Goal: Task Accomplishment & Management: Manage account settings

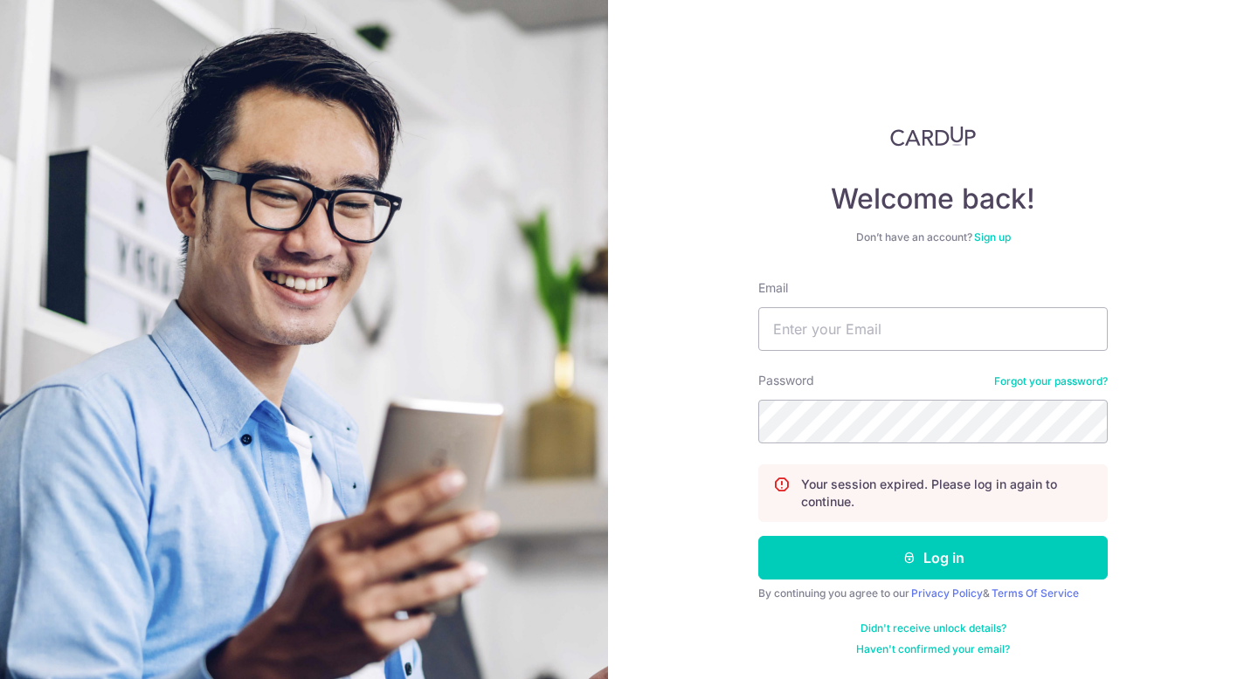
click at [904, 275] on div "Welcome back! Don’t have an account? Sign up Email Password Forgot your passwor…" at bounding box center [932, 391] width 349 height 531
click at [894, 324] on input "Email" at bounding box center [932, 329] width 349 height 44
type input "[PERSON_NAME][EMAIL_ADDRESS][DOMAIN_NAME]"
click at [758, 536] on button "Log in" at bounding box center [932, 558] width 349 height 44
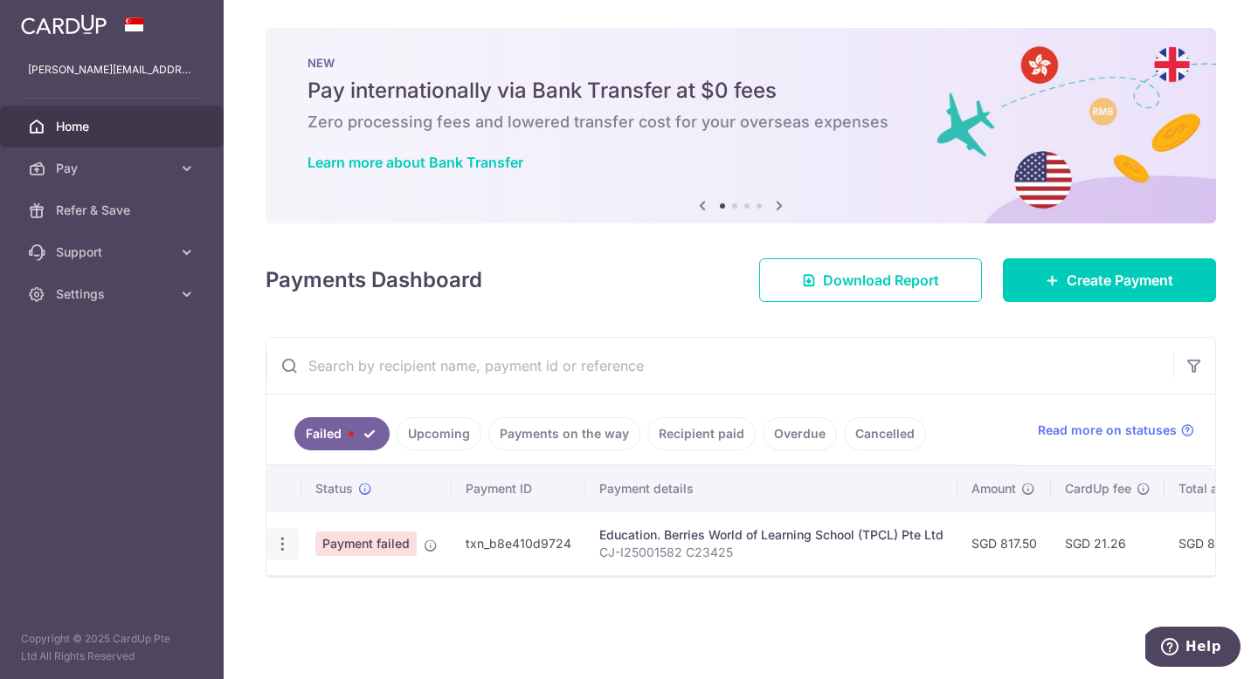
click at [292, 544] on div "Update payment" at bounding box center [282, 544] width 32 height 32
click at [286, 541] on icon "button" at bounding box center [282, 544] width 18 height 18
click at [371, 587] on span "Update payment" at bounding box center [375, 592] width 119 height 21
radio input "true"
type input "817.50"
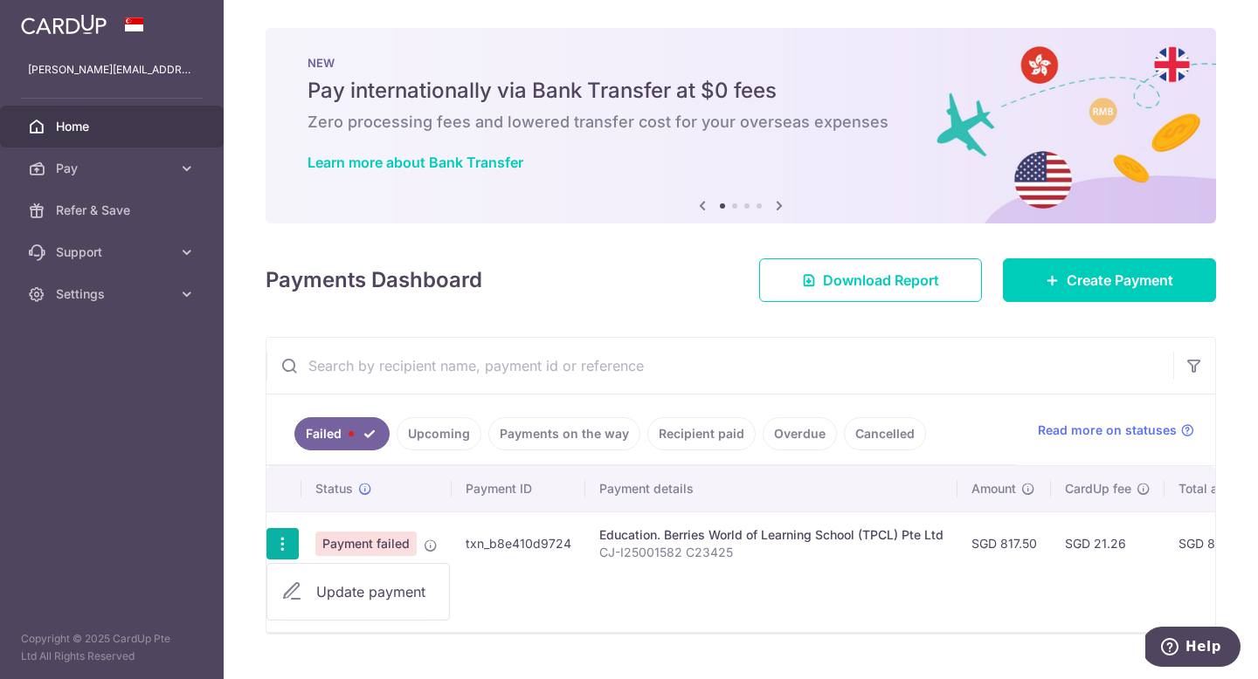
type input "CJ-I25001582 C23425"
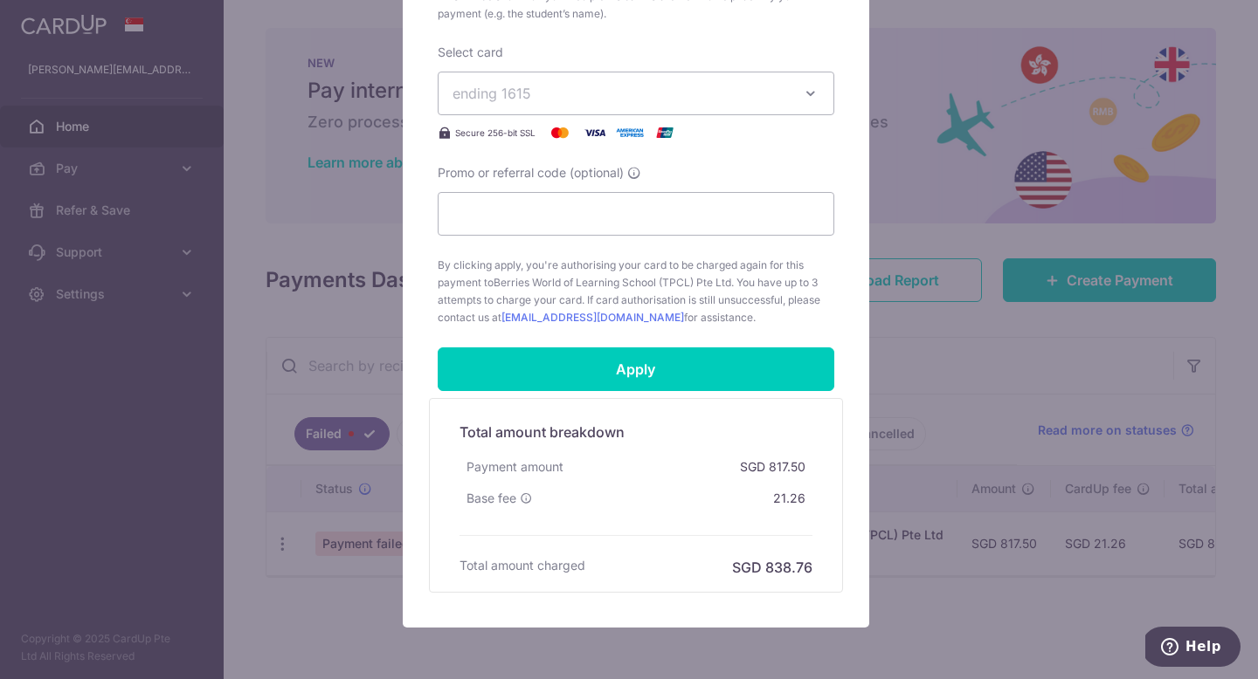
scroll to position [735, 0]
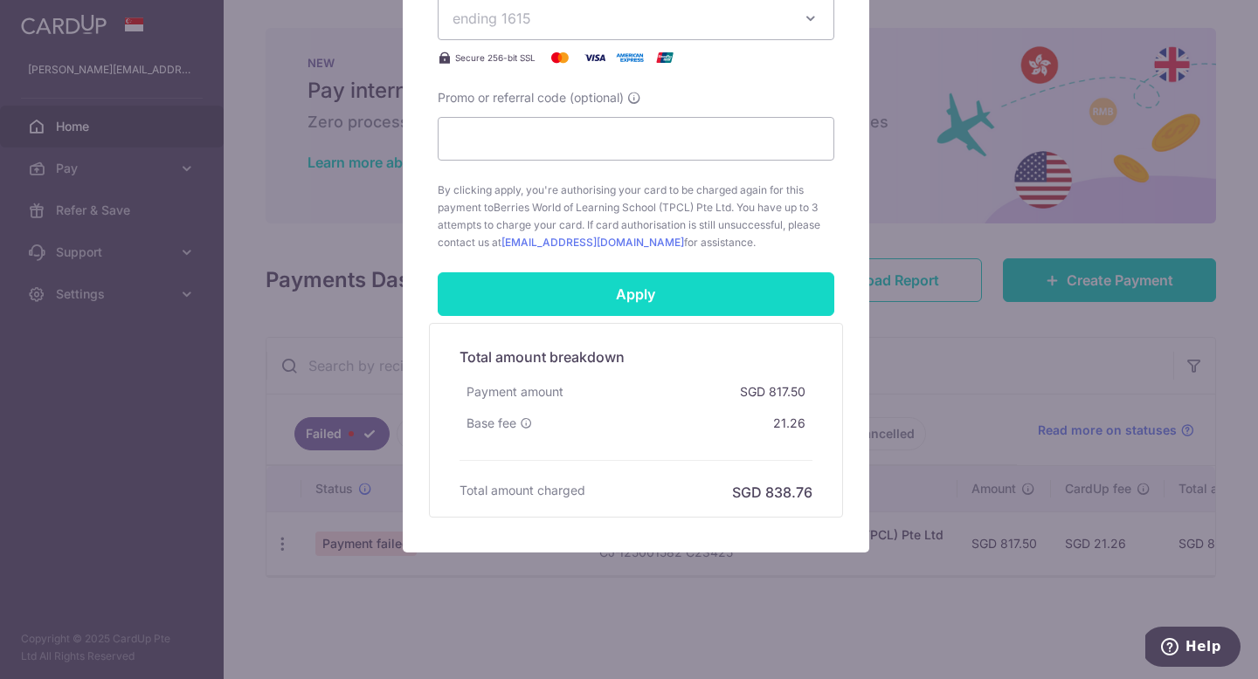
click at [649, 289] on input "Apply" at bounding box center [636, 294] width 397 height 44
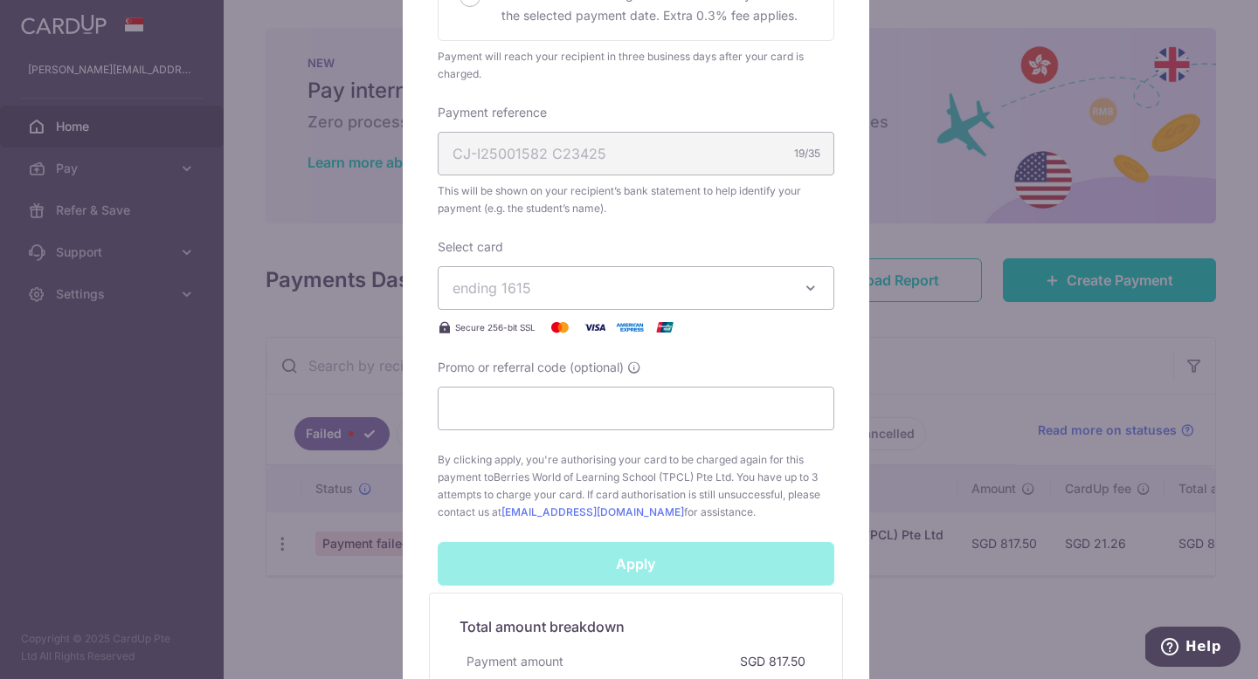
scroll to position [362, 0]
